Goal: Navigation & Orientation: Find specific page/section

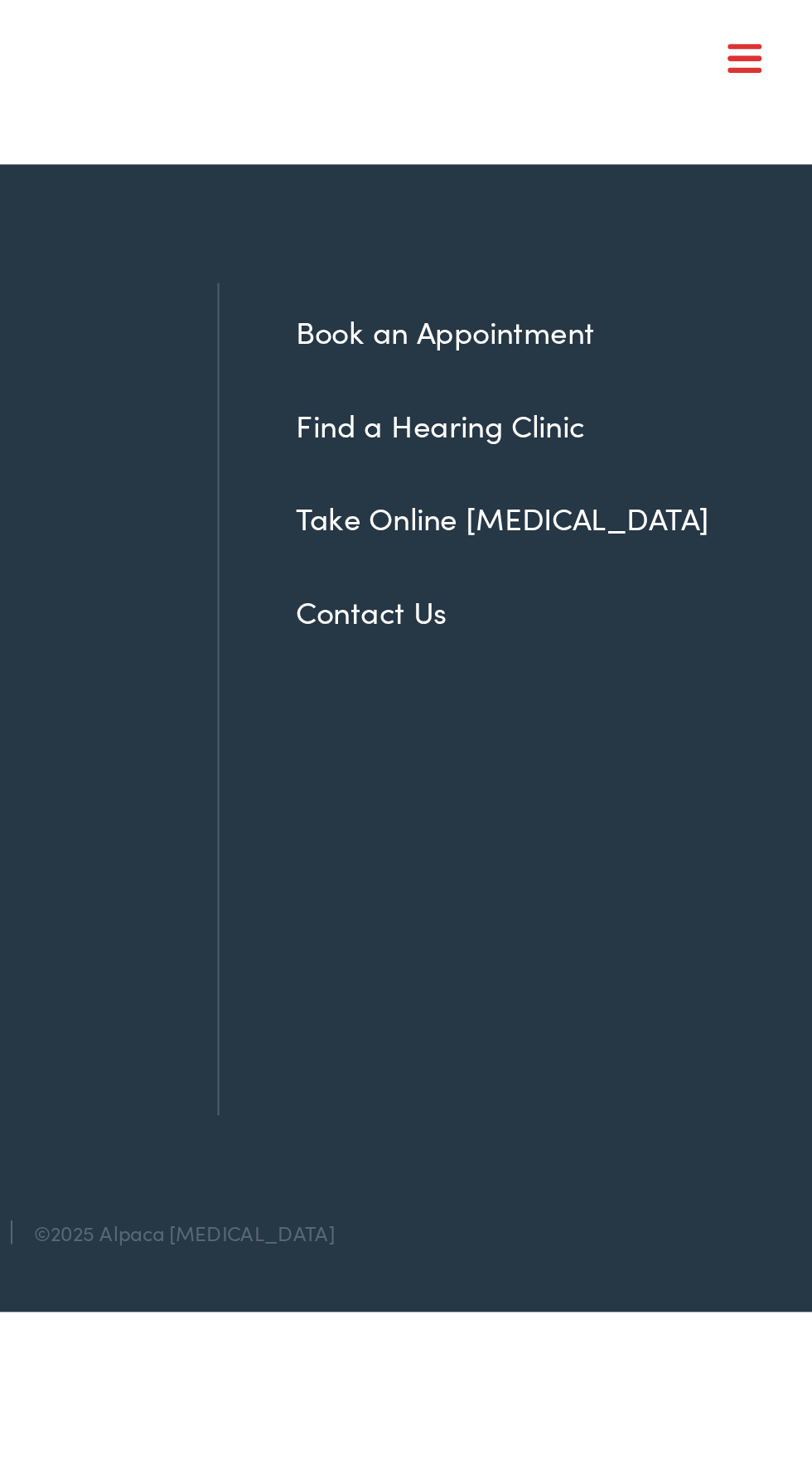
click at [786, 18] on nav "What We Offer Comprehensive & Holistic Care Hearing Testing & Evaluation Hearin…" at bounding box center [406, 143] width 780 height 288
click at [786, 27] on div at bounding box center [778, 29] width 16 height 16
